Goal: Task Accomplishment & Management: Use online tool/utility

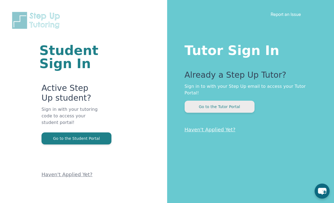
click at [220, 101] on button "Go to the Tutor Portal" at bounding box center [220, 107] width 70 height 12
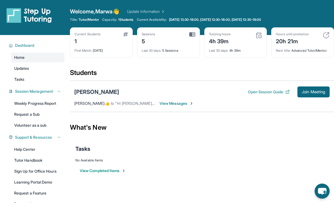
click at [98, 90] on div "[PERSON_NAME]" at bounding box center [96, 92] width 45 height 8
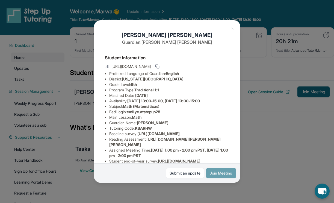
click at [217, 176] on button "Join Meeting" at bounding box center [221, 173] width 30 height 10
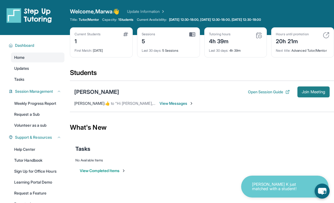
click at [311, 89] on button "Join Meeting" at bounding box center [314, 91] width 32 height 11
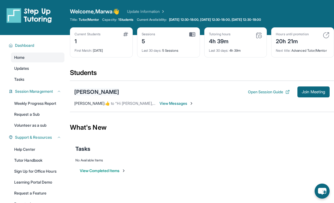
click at [105, 89] on div "[PERSON_NAME]" at bounding box center [96, 92] width 45 height 8
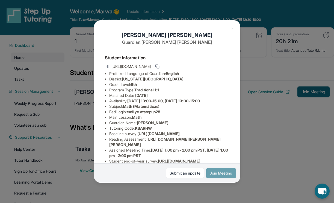
click at [222, 168] on button "Join Meeting" at bounding box center [221, 173] width 30 height 10
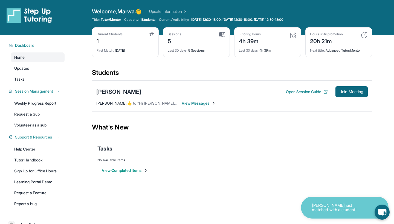
click at [306, 1] on div "Open sidebar Welcome, Marwa 👋 Update Information Title: Tutor/Mentor Capacity: …" at bounding box center [197, 17] width 394 height 35
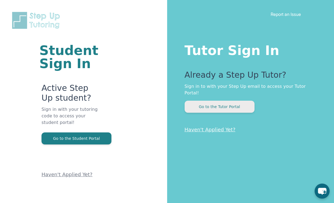
click at [215, 102] on button "Go to the Tutor Portal" at bounding box center [220, 107] width 70 height 12
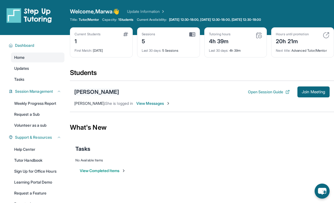
click at [106, 89] on div "[PERSON_NAME]" at bounding box center [96, 92] width 45 height 8
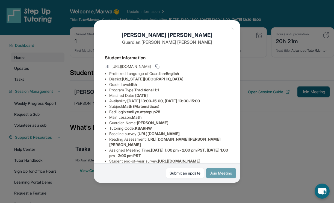
click at [218, 171] on button "Join Meeting" at bounding box center [221, 173] width 30 height 10
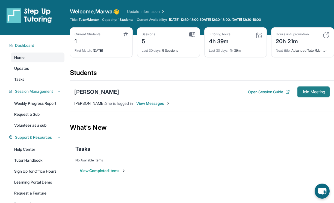
click at [308, 89] on button "Join Meeting" at bounding box center [314, 91] width 32 height 11
click at [316, 85] on div "[PERSON_NAME] Open Session Guide Join Meeting [PERSON_NAME] : She is logged in …" at bounding box center [202, 96] width 264 height 31
click at [314, 90] on span "Join Meeting" at bounding box center [314, 91] width 24 height 3
